Goal: Navigation & Orientation: Find specific page/section

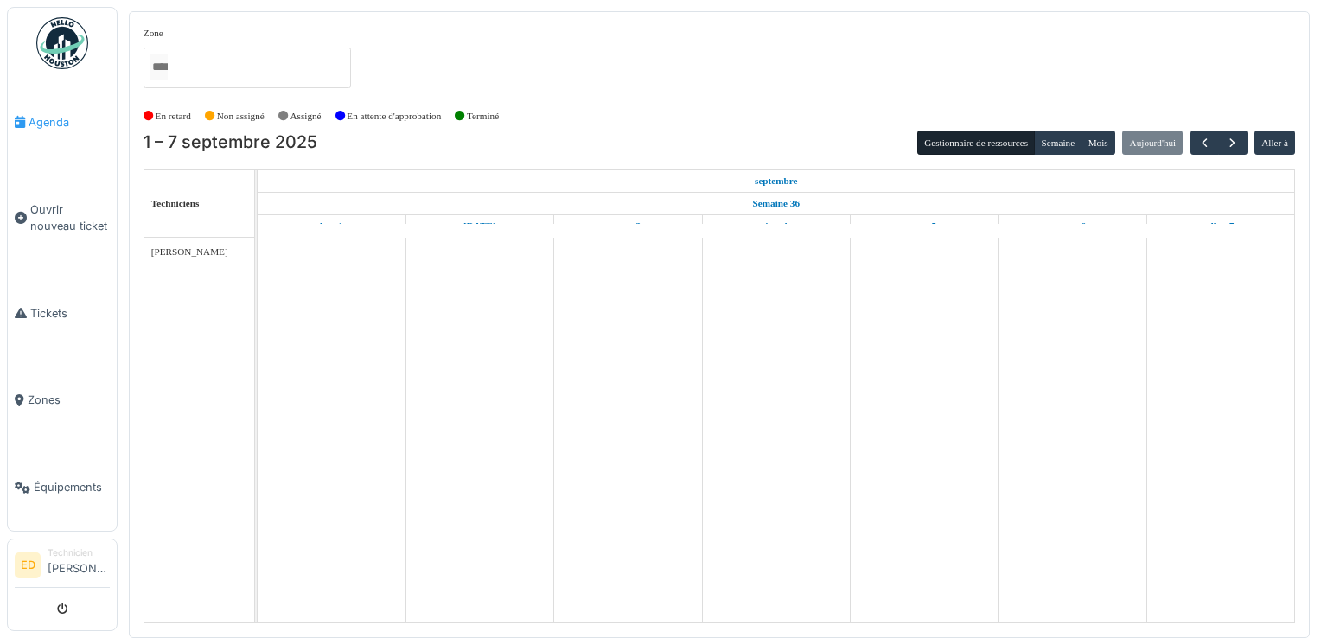
click at [33, 114] on span "Agenda" at bounding box center [69, 122] width 81 height 16
click at [1202, 147] on span "button" at bounding box center [1205, 143] width 15 height 15
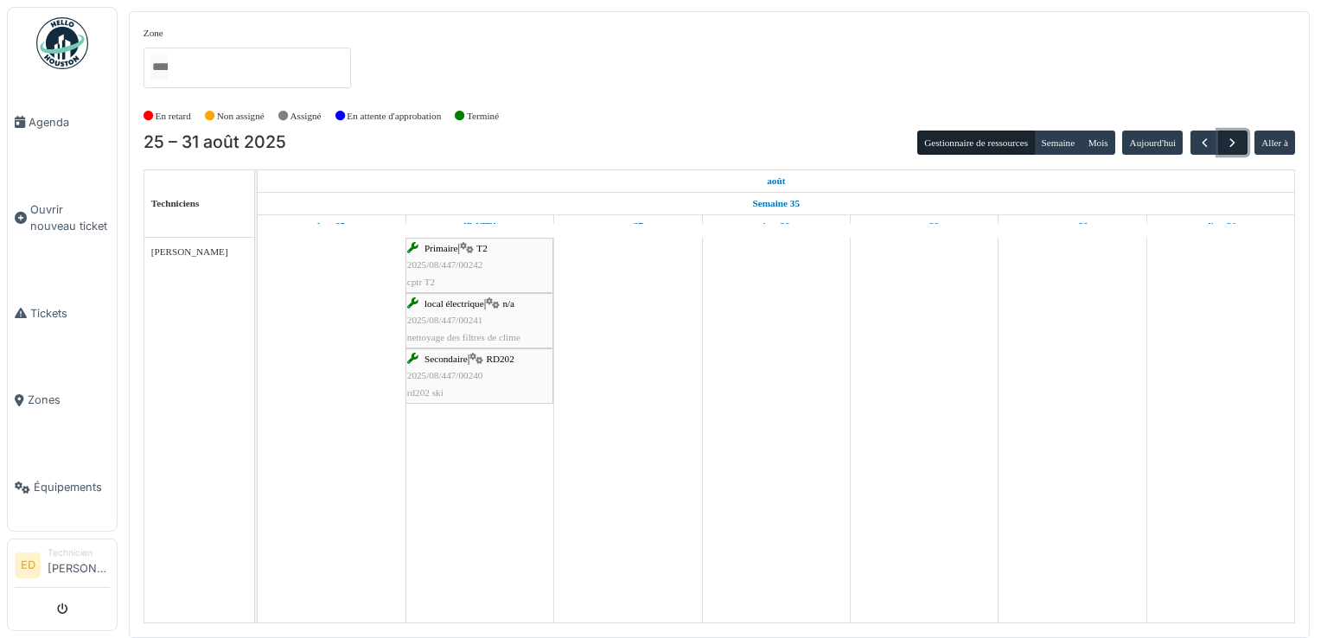
click at [1242, 144] on button "button" at bounding box center [1232, 143] width 29 height 25
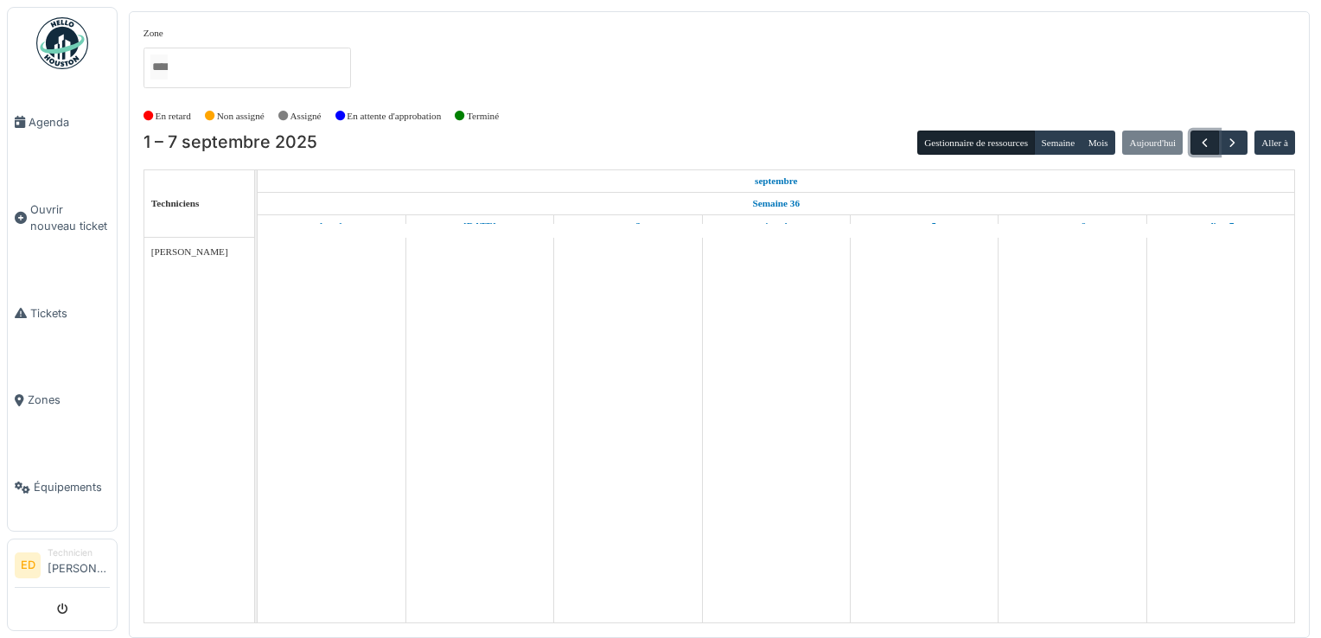
click at [1198, 139] on span "button" at bounding box center [1205, 143] width 15 height 15
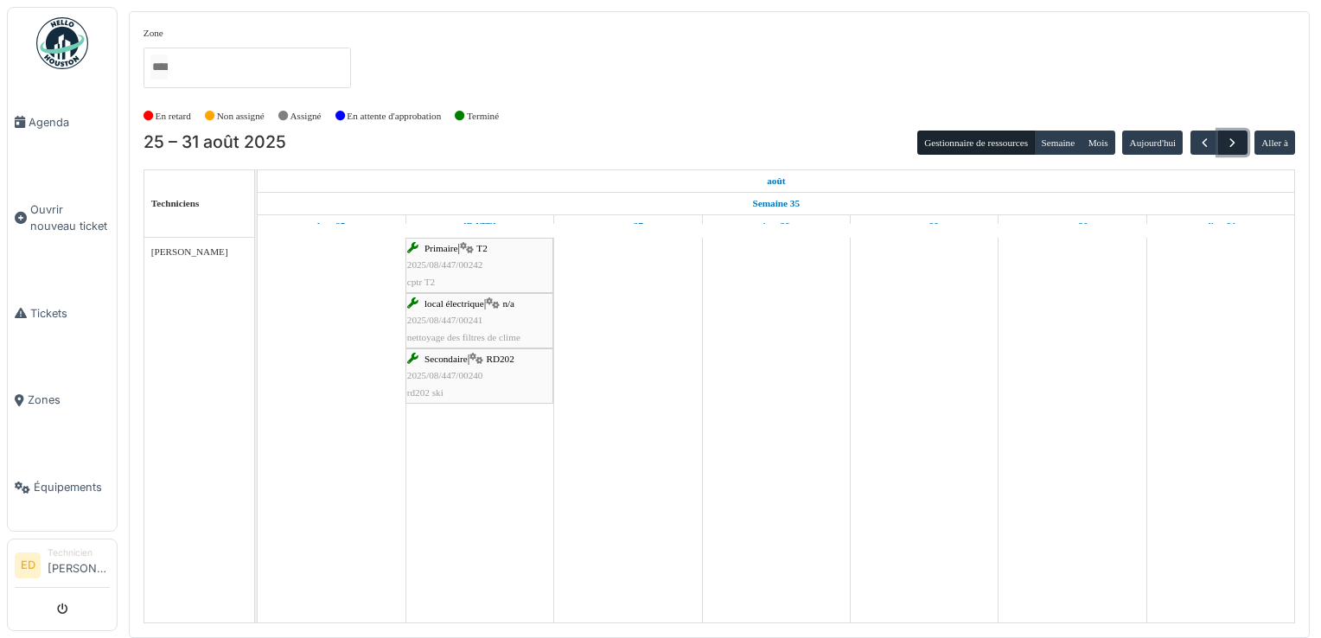
click at [1231, 139] on span "button" at bounding box center [1232, 143] width 15 height 15
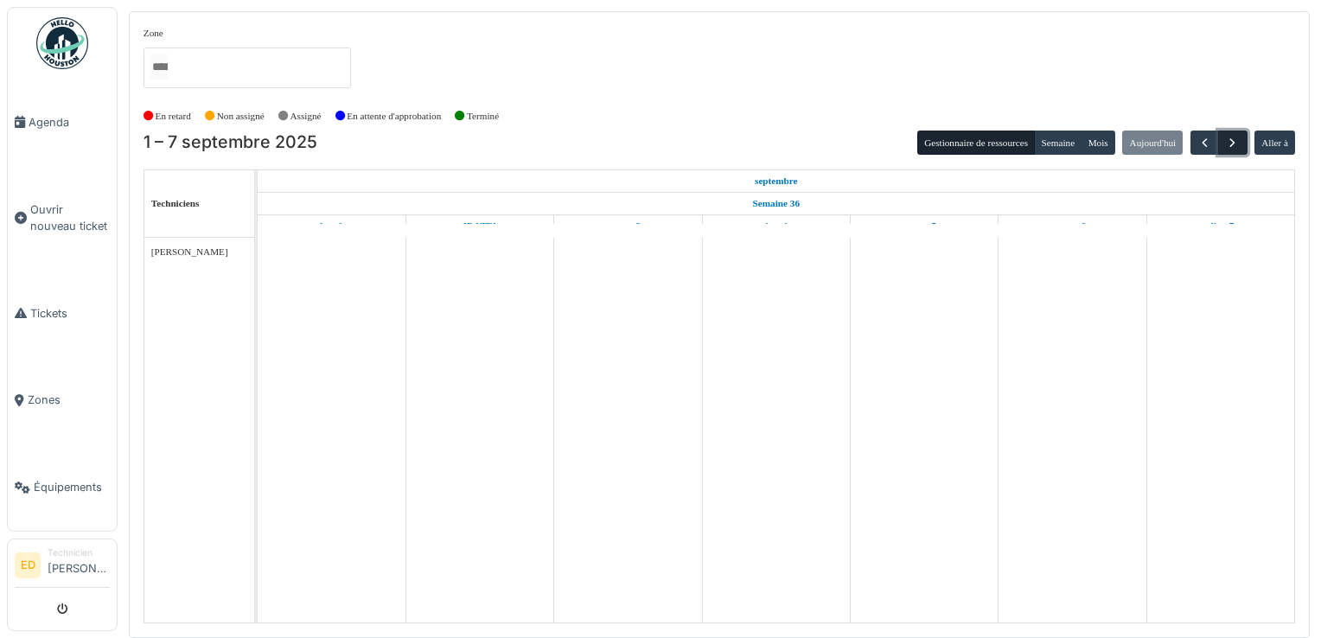
click at [1231, 139] on span "button" at bounding box center [1232, 143] width 15 height 15
click at [1203, 141] on span "button" at bounding box center [1205, 143] width 15 height 15
click at [24, 317] on link "Tickets" at bounding box center [62, 313] width 109 height 87
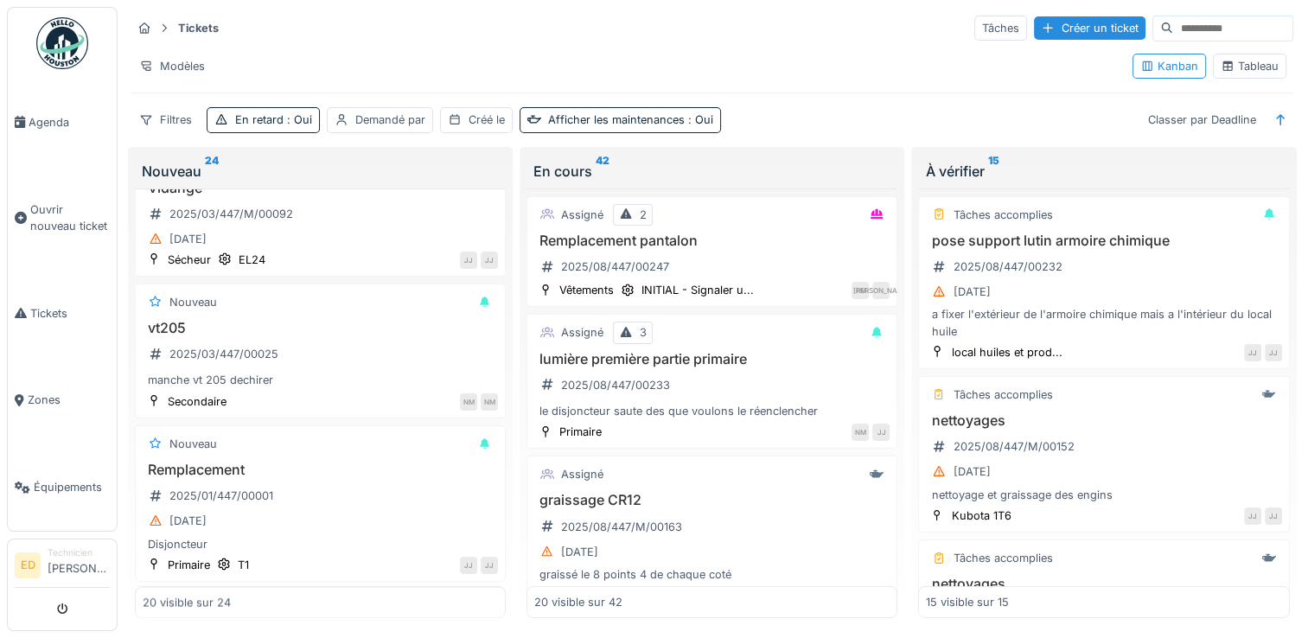
scroll to position [2543, 0]
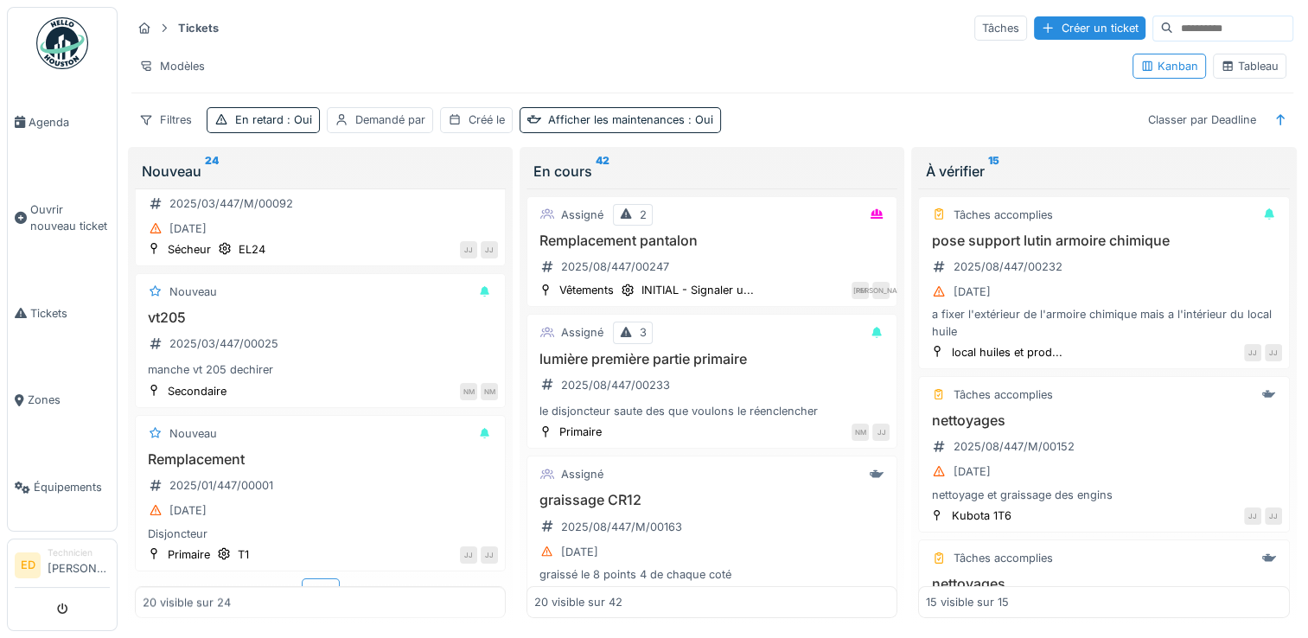
click at [311, 578] on div "Plus" at bounding box center [321, 590] width 38 height 25
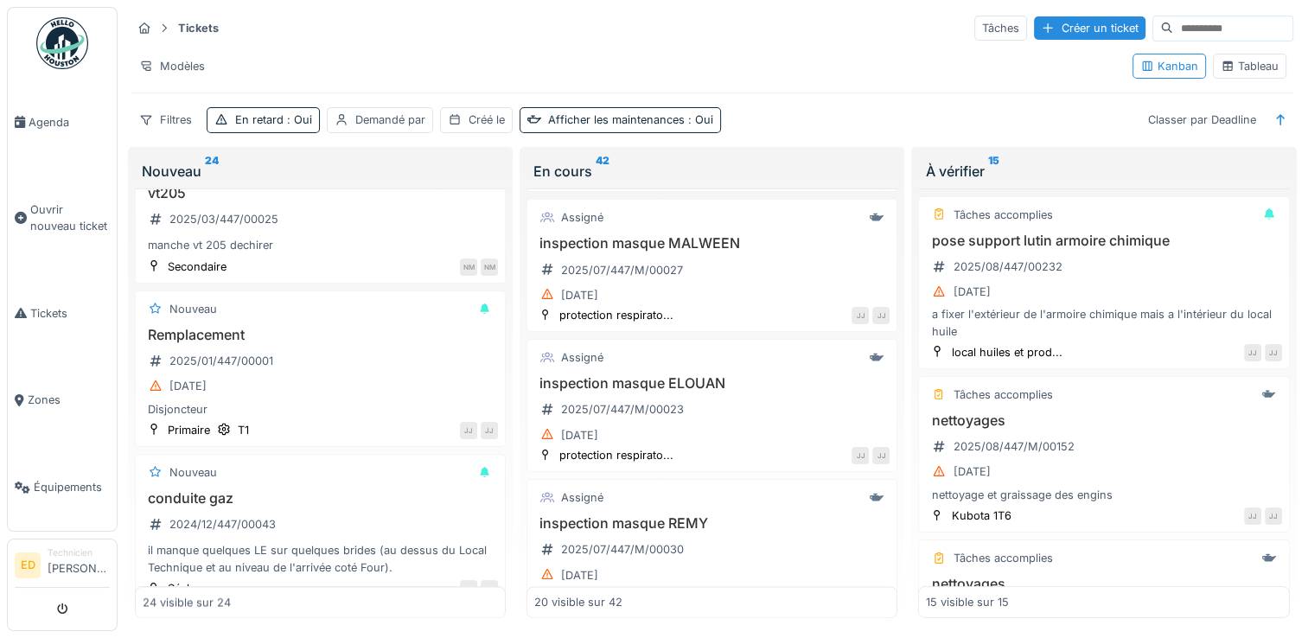
scroll to position [2378, 0]
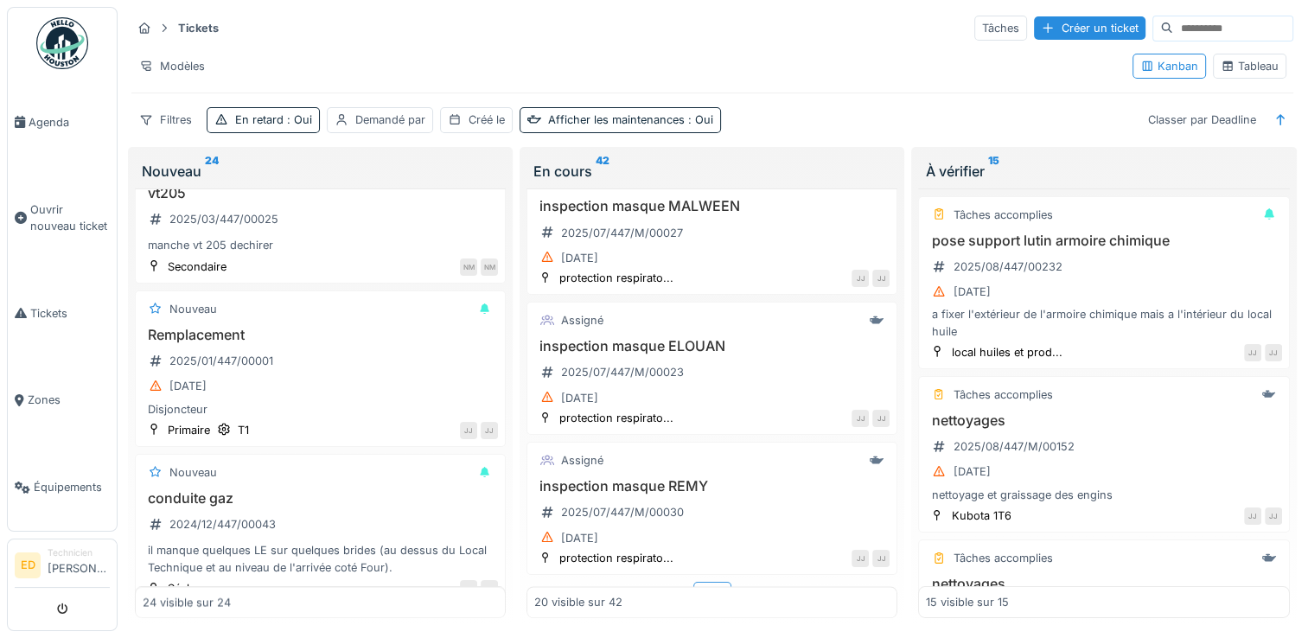
click at [693, 582] on div "Plus" at bounding box center [712, 594] width 38 height 25
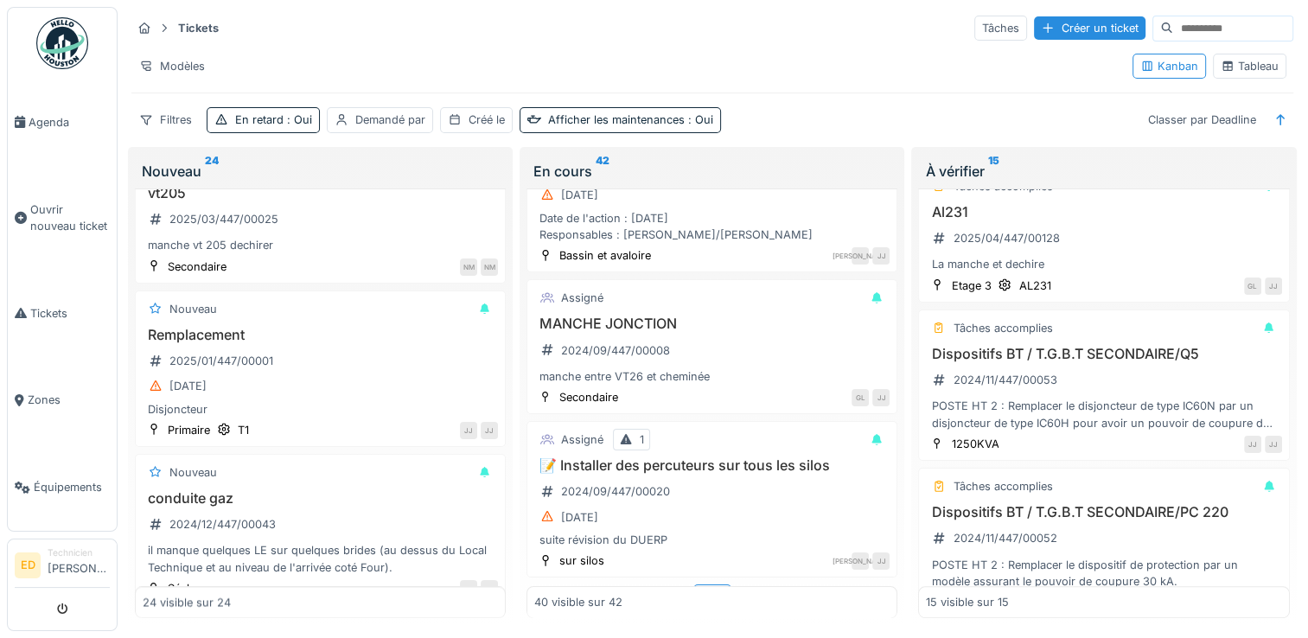
scroll to position [1985, 0]
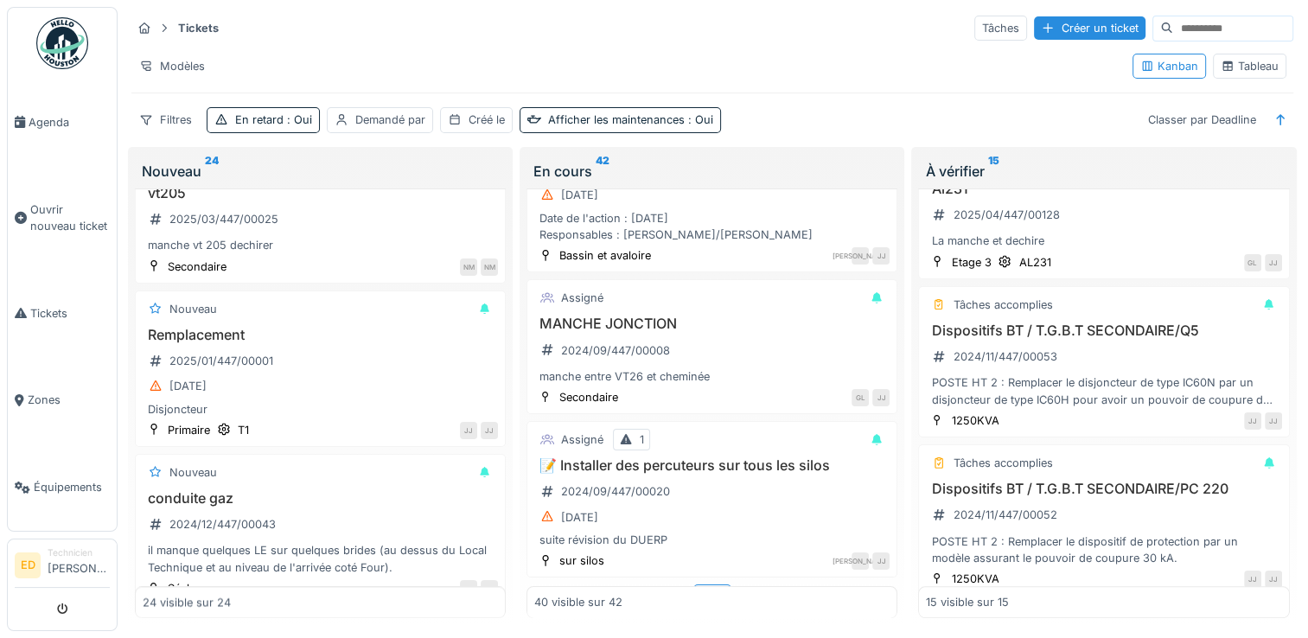
click at [1173, 16] on input at bounding box center [1232, 28] width 119 height 24
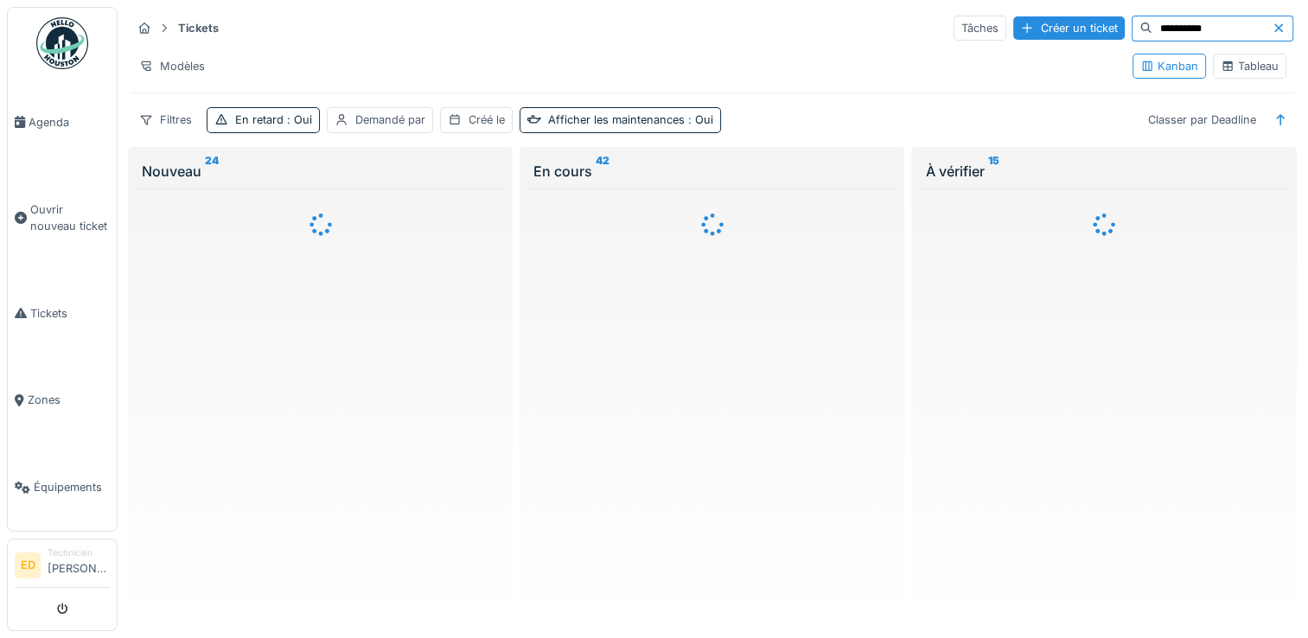
scroll to position [0, 0]
type input "**********"
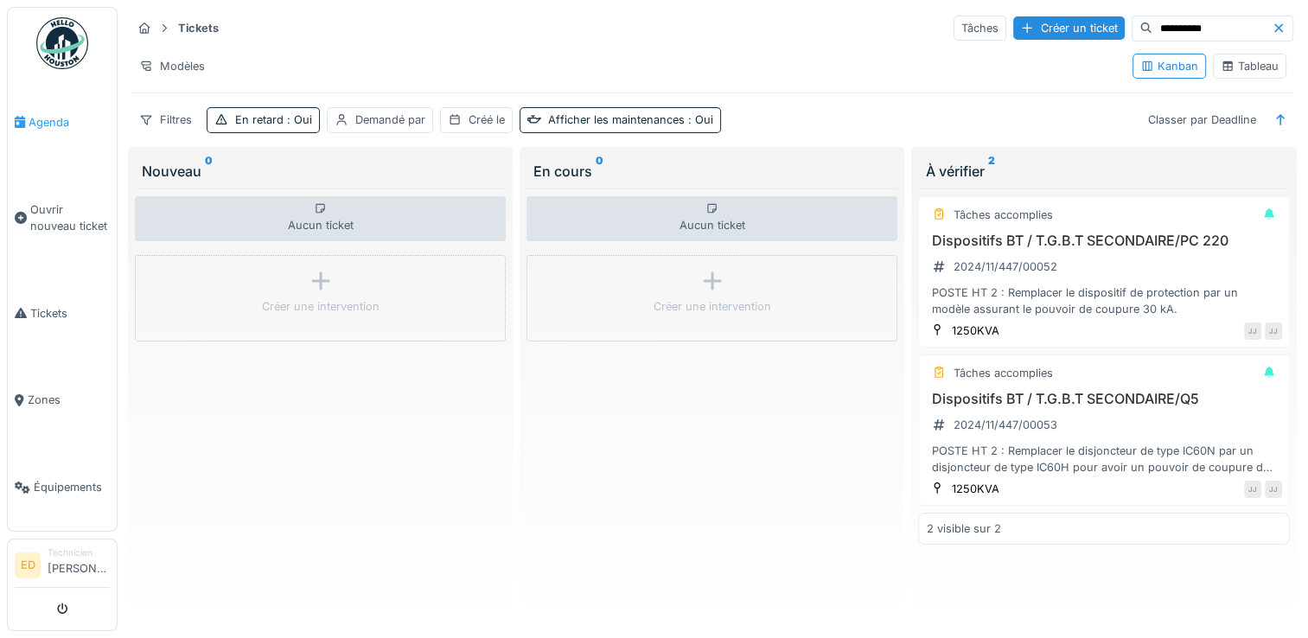
click at [53, 119] on span "Agenda" at bounding box center [69, 122] width 81 height 16
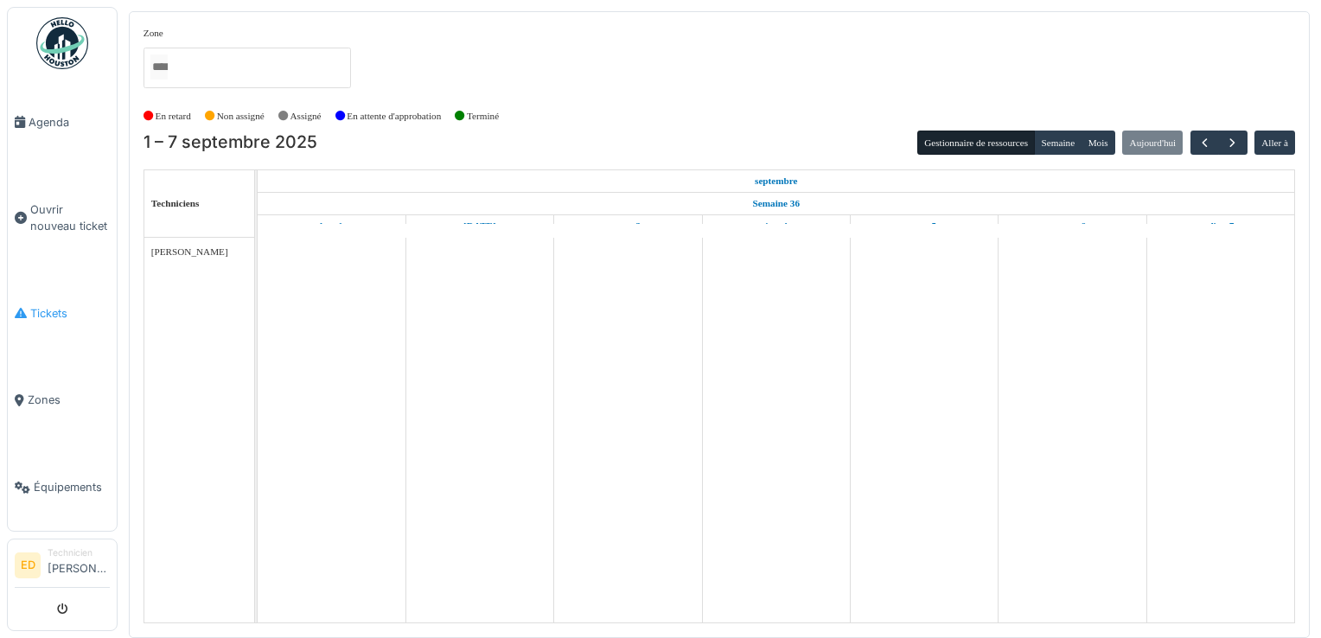
click at [64, 292] on link "Tickets" at bounding box center [62, 313] width 109 height 87
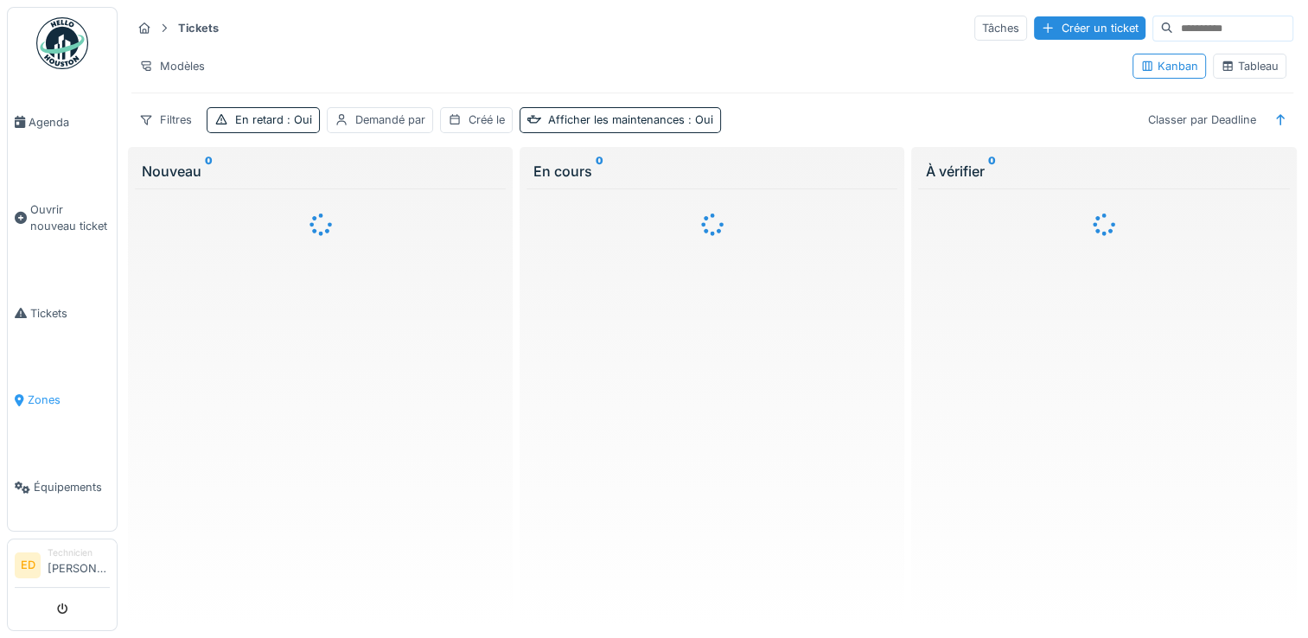
click at [48, 392] on span "Zones" at bounding box center [69, 400] width 82 height 16
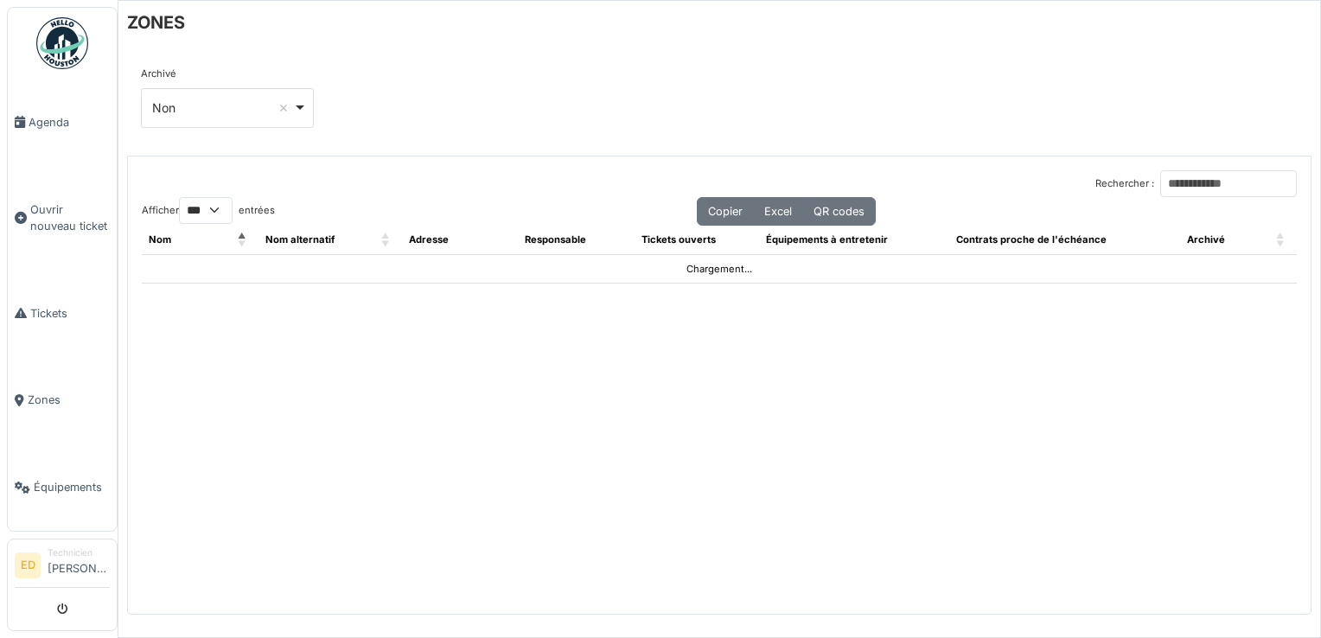
select select "***"
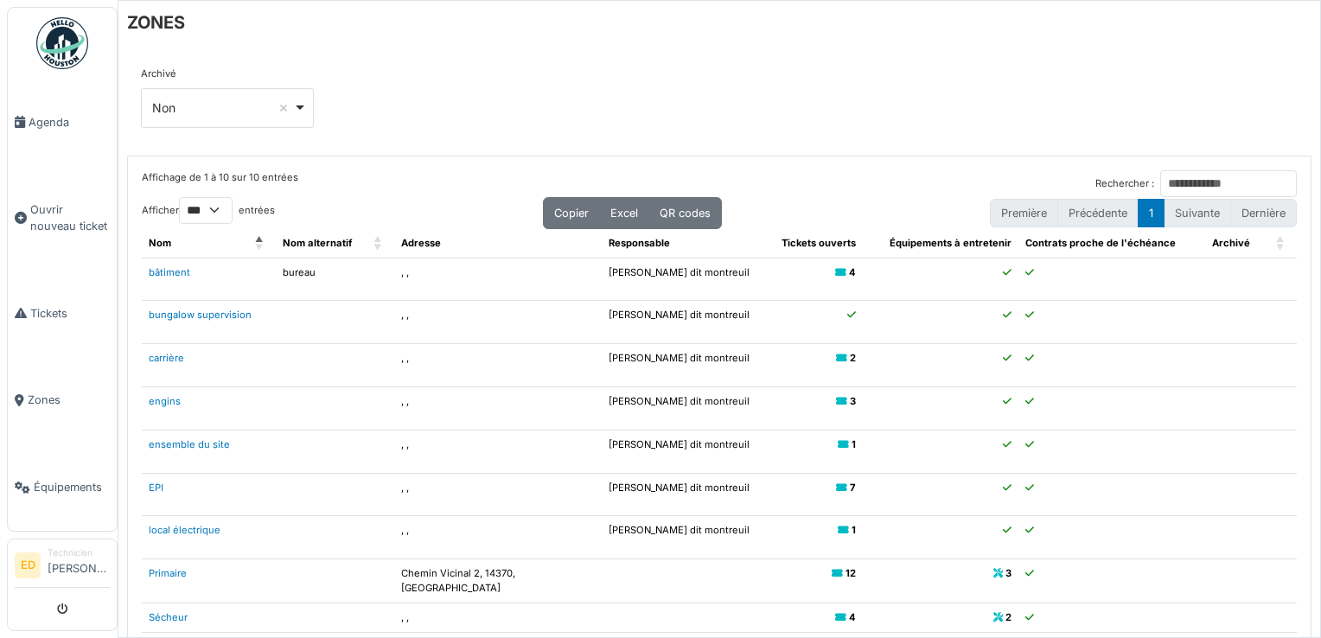
click at [1012, 216] on li "Première" at bounding box center [1024, 213] width 68 height 29
click at [1138, 213] on button "1" at bounding box center [1151, 213] width 27 height 29
click at [1023, 214] on li "Première" at bounding box center [1024, 213] width 68 height 29
drag, startPoint x: 1023, startPoint y: 214, endPoint x: 945, endPoint y: 162, distance: 93.5
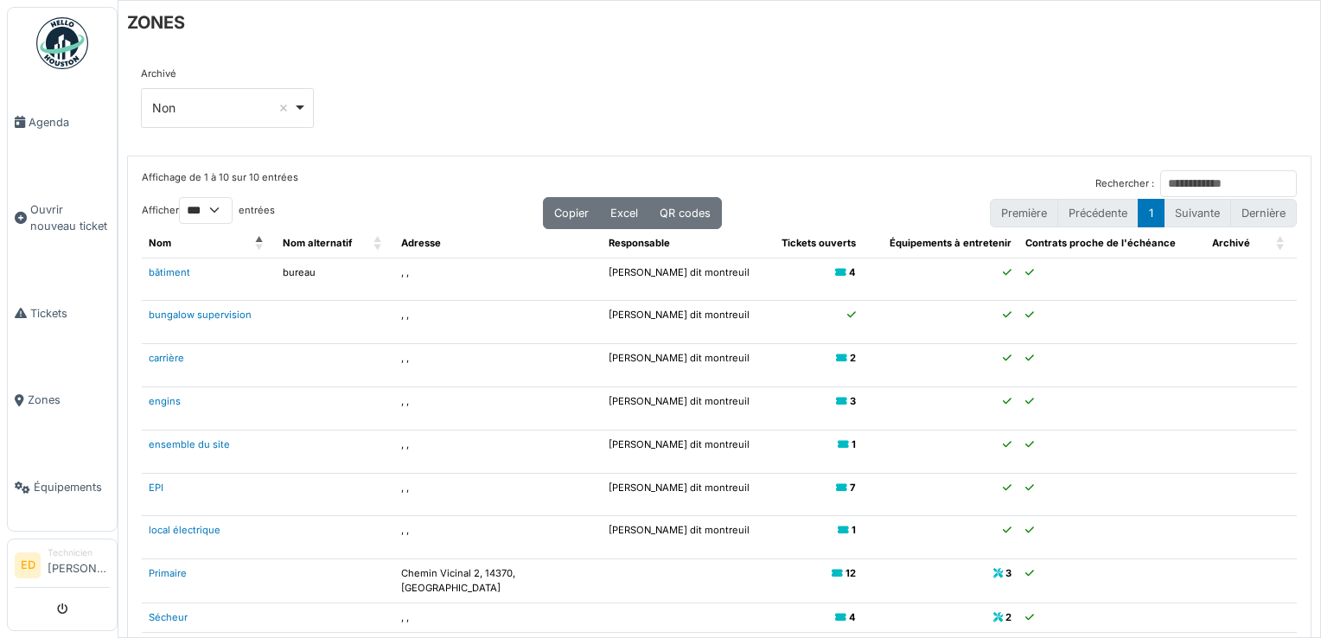
click at [945, 162] on div "Affichage de 1 à 10 sur 10 entrées Rechercher : Afficher ** ** *** *** entrées …" at bounding box center [719, 433] width 1183 height 552
click at [219, 208] on select "** ** *** ***" at bounding box center [206, 210] width 54 height 27
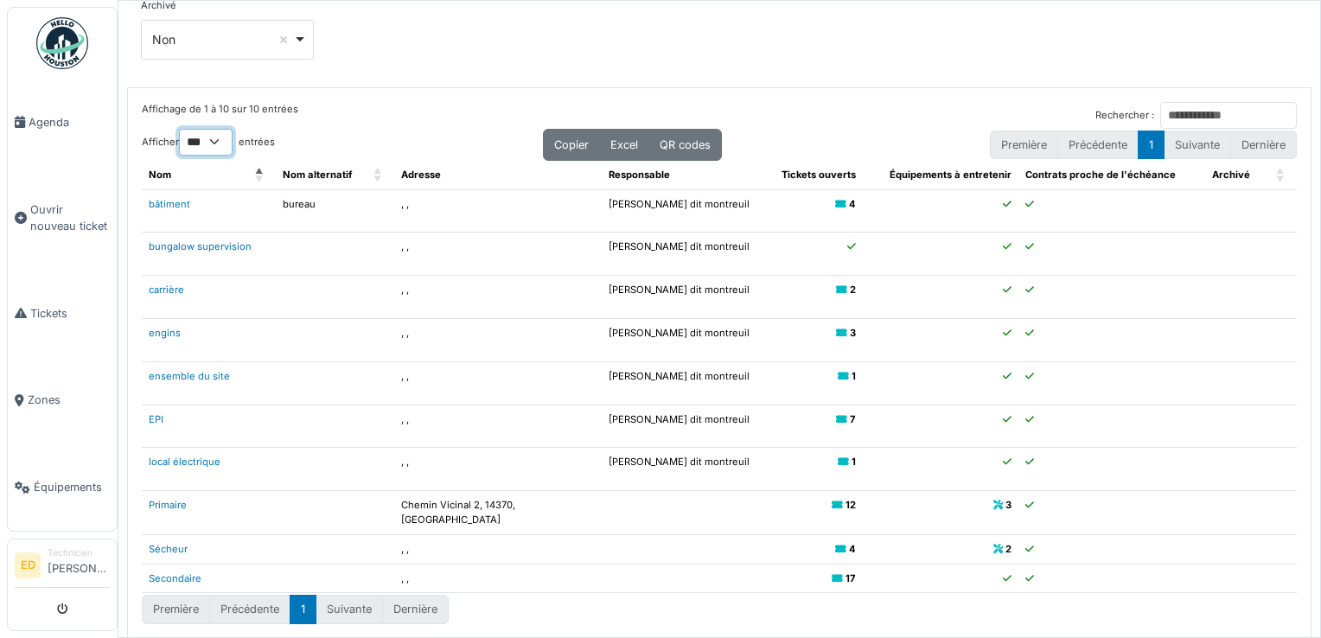
scroll to position [75, 0]
